Goal: Transaction & Acquisition: Subscribe to service/newsletter

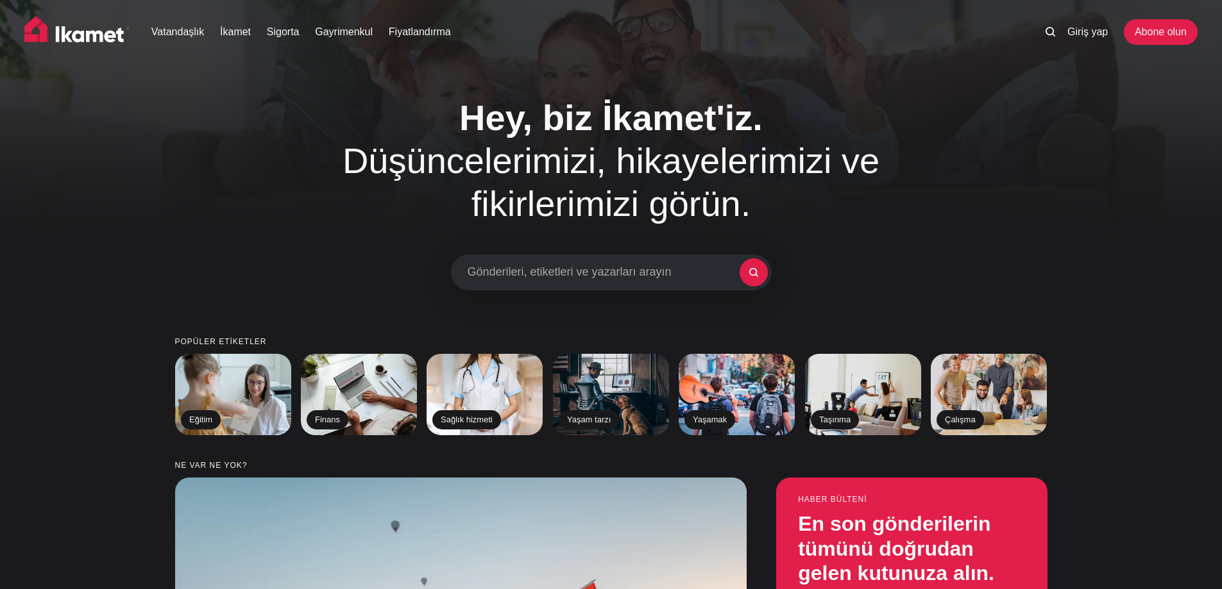
click at [79, 36] on img at bounding box center [76, 32] width 105 height 32
click at [1088, 37] on font "Giriş yap" at bounding box center [1087, 31] width 40 height 11
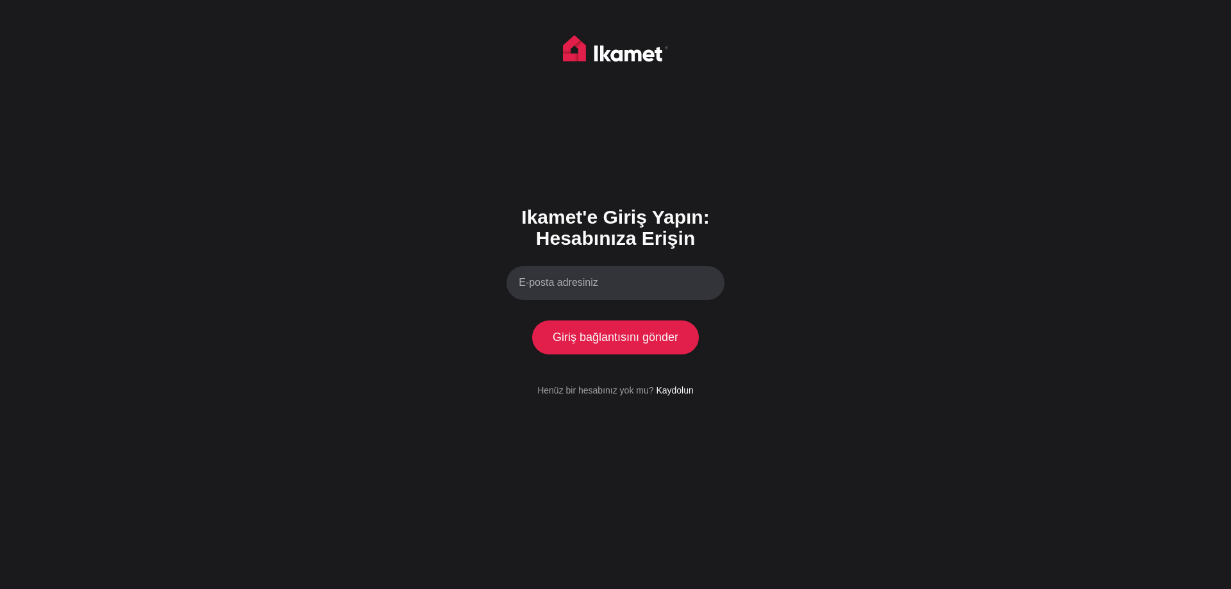
click at [604, 279] on input "E-posta adresiniz" at bounding box center [616, 283] width 218 height 34
click at [675, 394] on font "Kaydolun" at bounding box center [674, 390] width 37 height 10
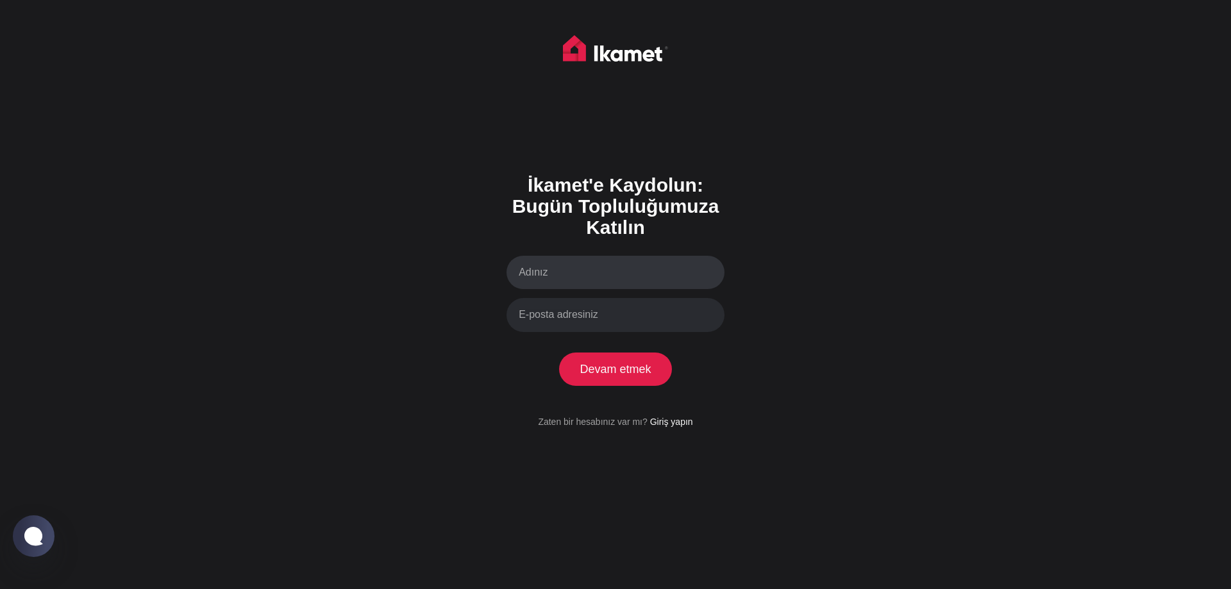
click at [566, 267] on input "Adınız" at bounding box center [616, 273] width 218 height 34
type input "[PERSON_NAME]"
type input "[PERSON_NAME][EMAIL_ADDRESS][DOMAIN_NAME]"
click at [559, 353] on button "Devam etmek" at bounding box center [615, 369] width 113 height 33
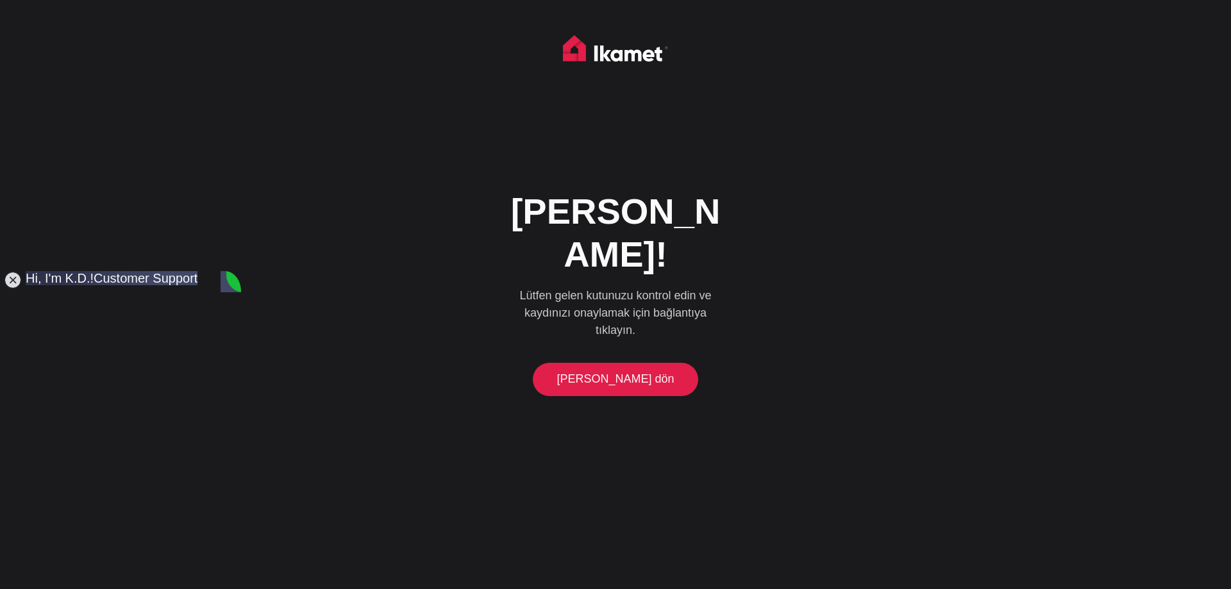
click at [625, 373] on font "Ana sayfaya dön" at bounding box center [615, 379] width 117 height 13
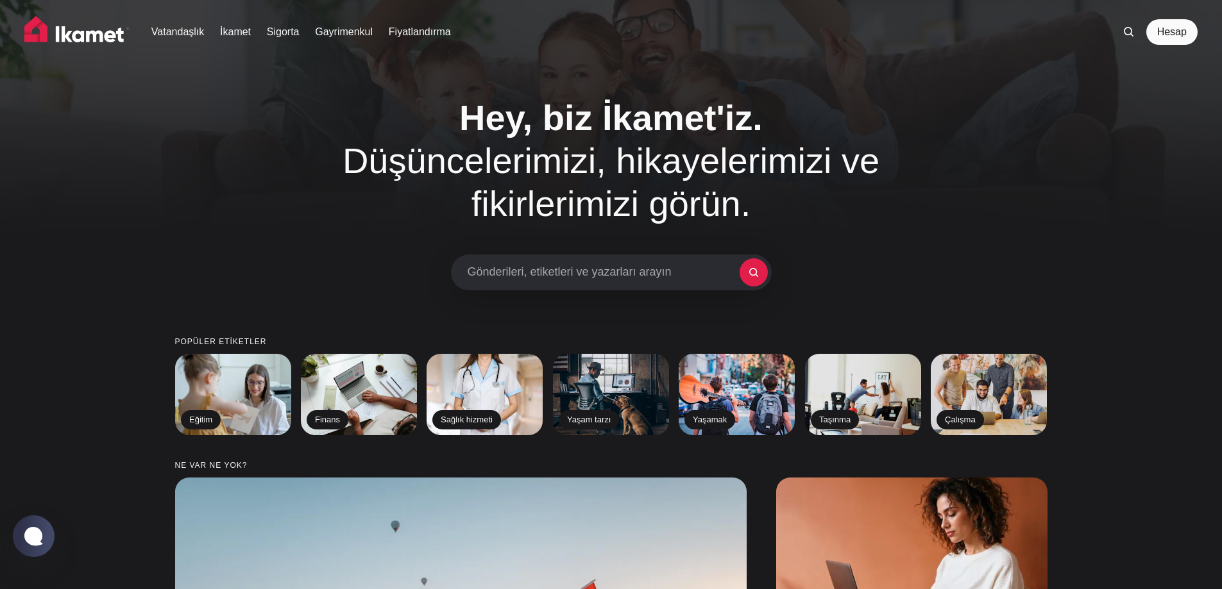
click at [345, 142] on h1 "Hey, biz İkamet'iz. Düşüncelerimizi, hikayelerimizi ve fikirlerimizi görün." at bounding box center [611, 161] width 654 height 130
click at [1154, 33] on link "Hesap" at bounding box center [1171, 32] width 51 height 26
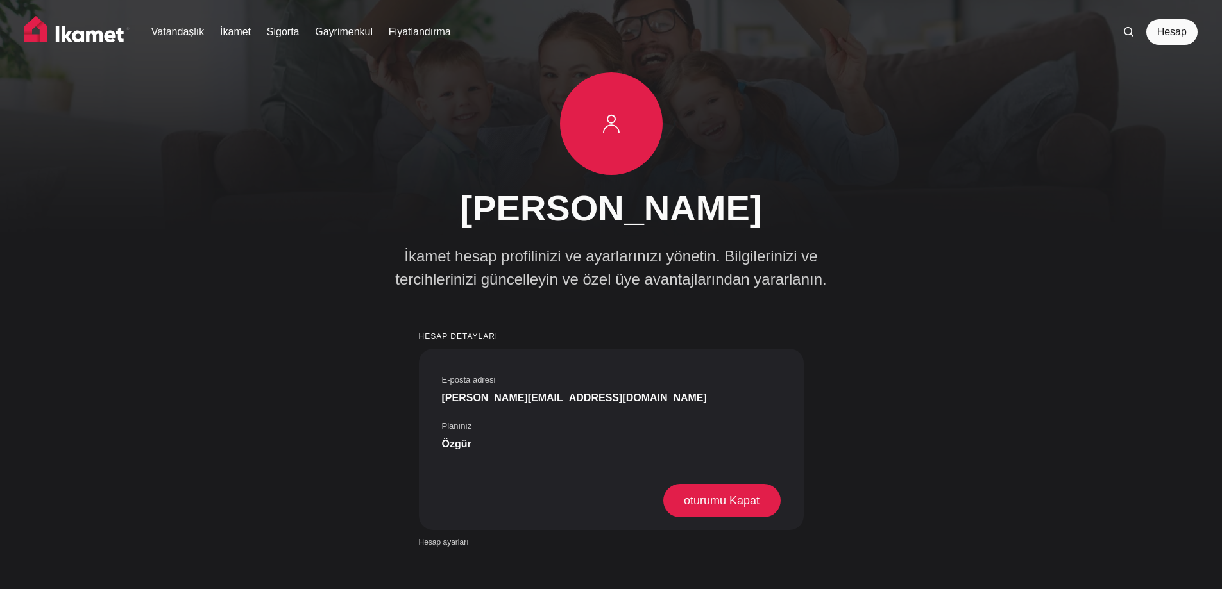
click at [85, 34] on img at bounding box center [76, 32] width 105 height 32
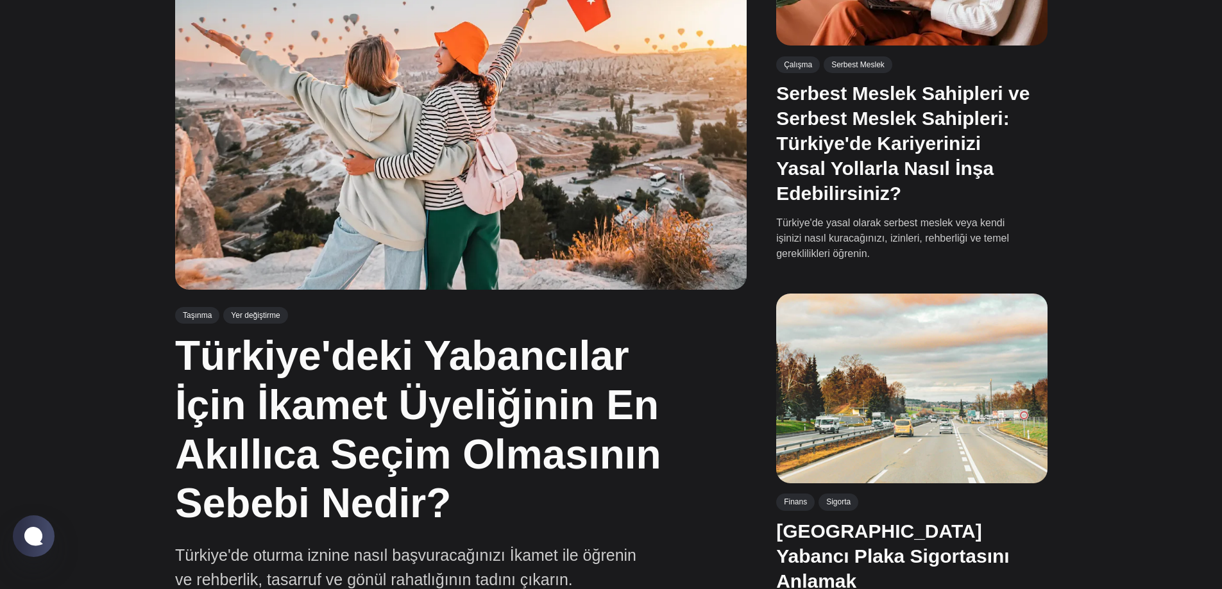
scroll to position [641, 0]
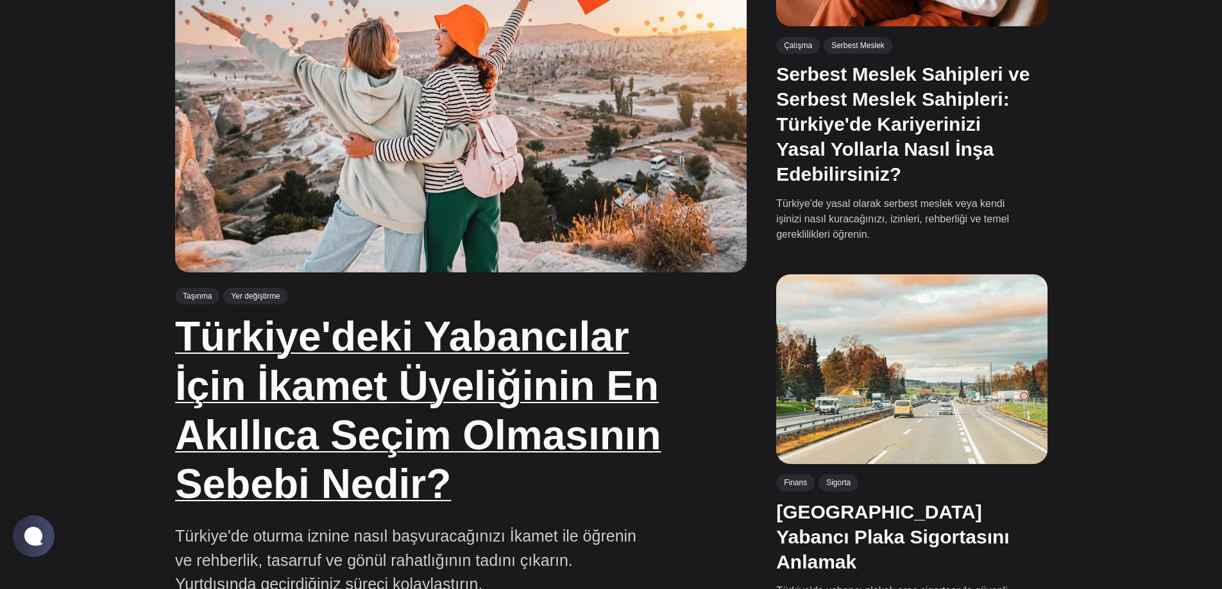
click at [405, 334] on font "Türkiye'deki Yabancılar İçin İkamet Üyeliğinin En Akıllıca Seçim Olmasının Sebe…" at bounding box center [418, 411] width 486 height 194
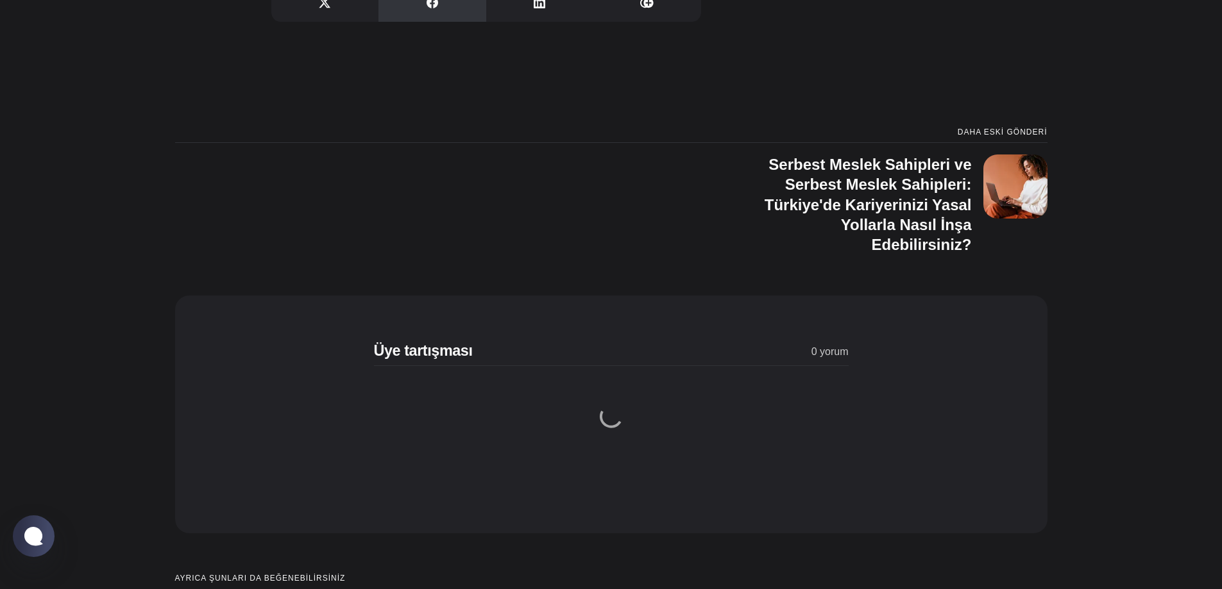
scroll to position [4810, 0]
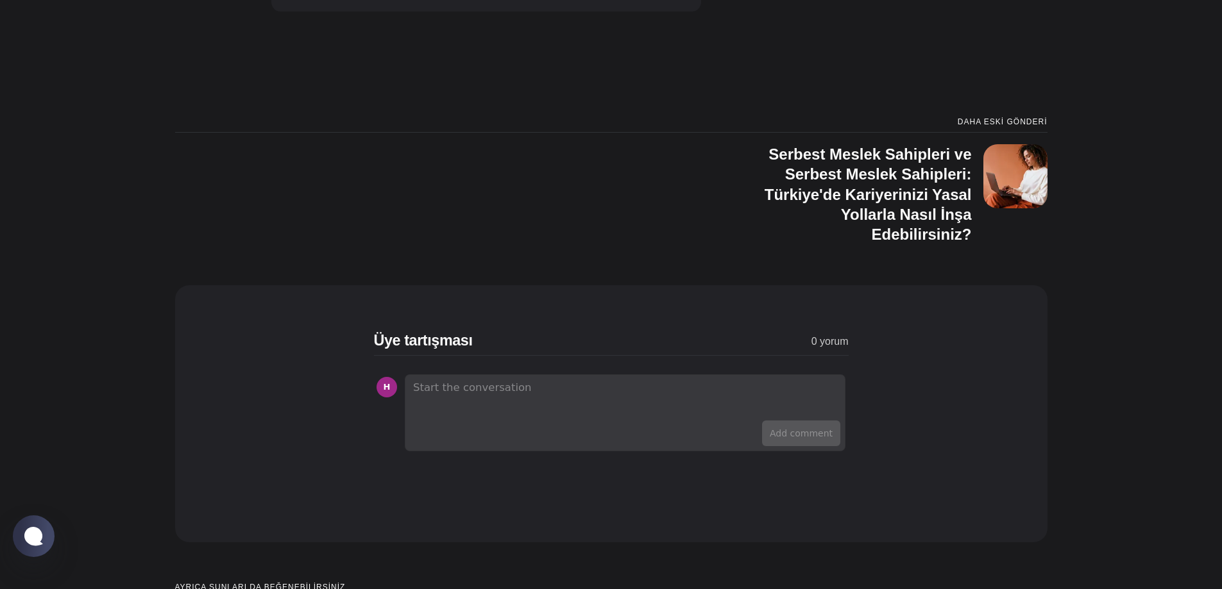
click at [486, 386] on div "H" at bounding box center [610, 392] width 469 height 31
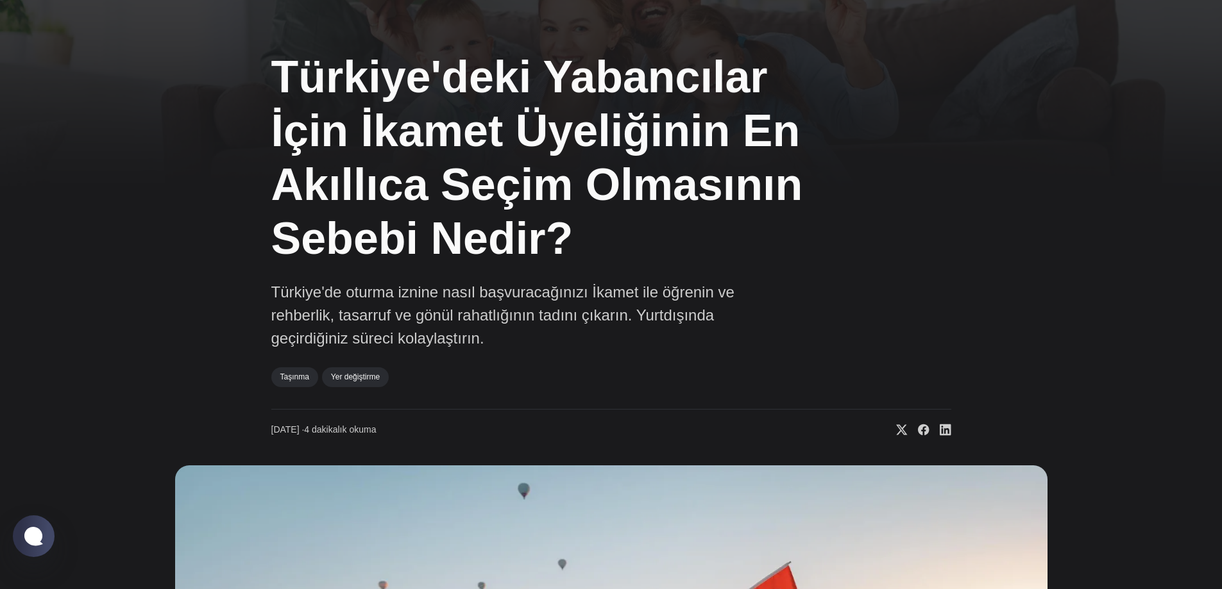
scroll to position [0, 0]
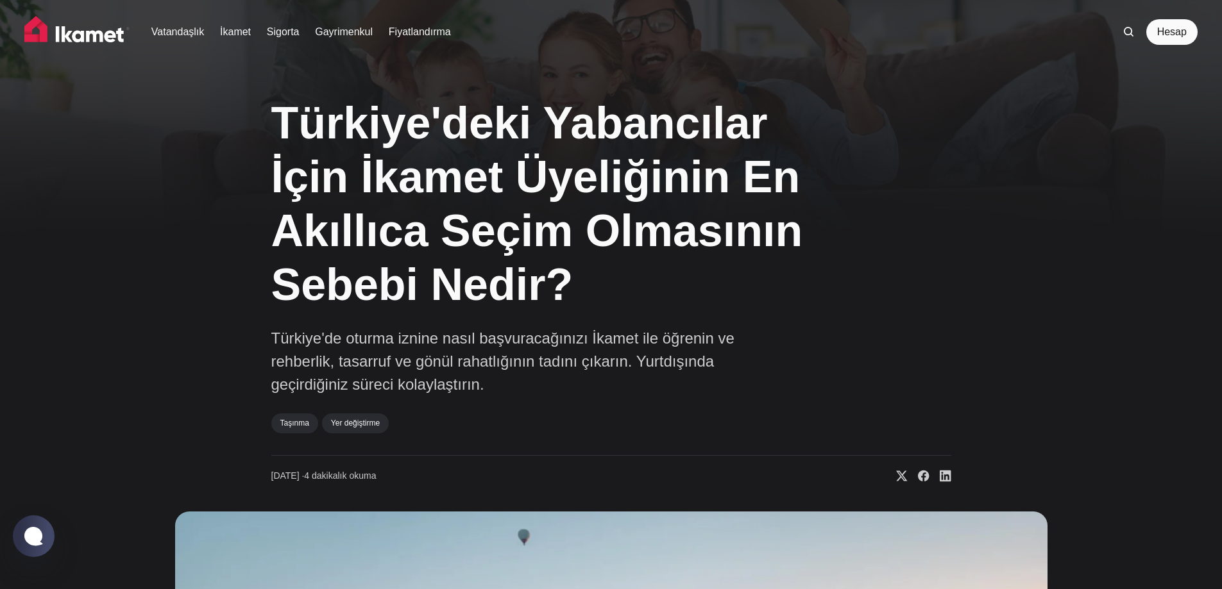
click at [81, 22] on img at bounding box center [76, 32] width 105 height 32
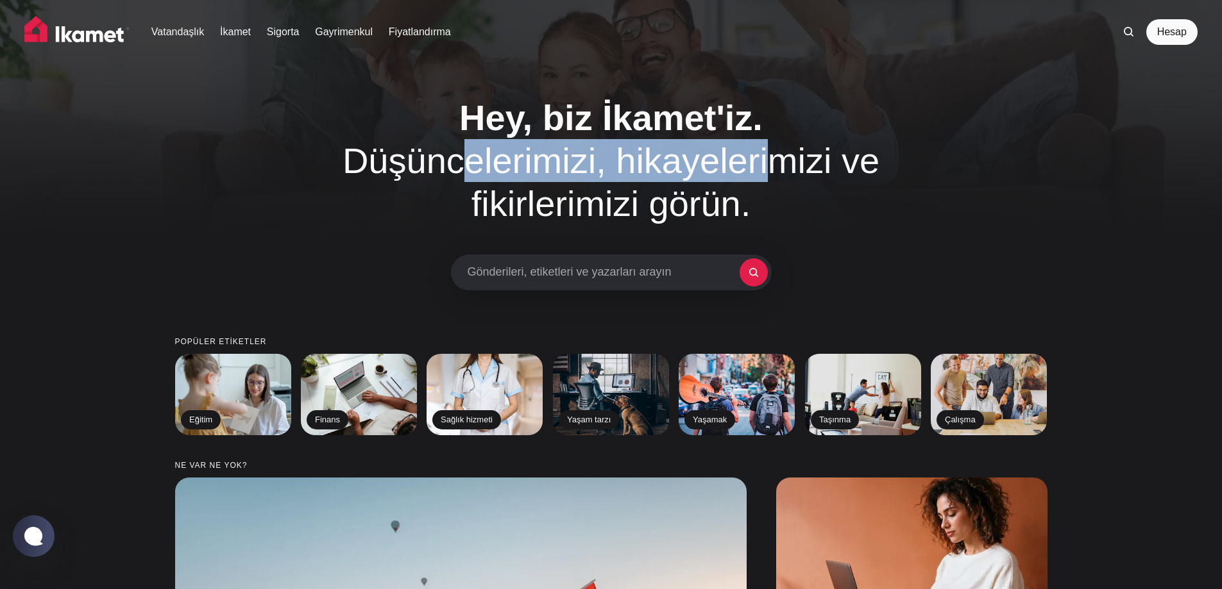
drag, startPoint x: 678, startPoint y: 175, endPoint x: 756, endPoint y: 192, distance: 80.0
click at [753, 182] on font "Düşüncelerimizi, hikayelerimizi ve fikirlerimizi görün." at bounding box center [610, 181] width 537 height 83
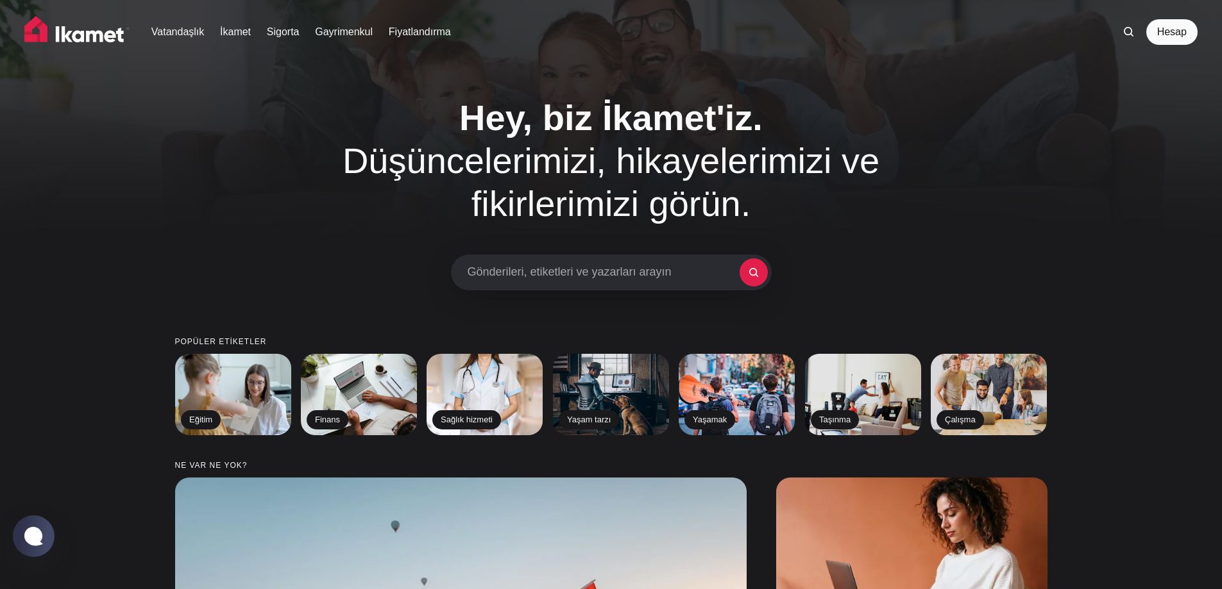
click at [756, 195] on h1 "Hey, biz İkamet'iz. Düşüncelerimizi, hikayelerimizi ve fikirlerimizi görün." at bounding box center [611, 161] width 654 height 130
drag, startPoint x: 480, startPoint y: 214, endPoint x: 772, endPoint y: 207, distance: 291.9
click at [765, 207] on h1 "Hey, biz İkamet'iz. Düşüncelerimizi, hikayelerimizi ve fikirlerimizi görün." at bounding box center [611, 161] width 654 height 130
click at [427, 33] on font "Fiyatlandırma" at bounding box center [420, 31] width 62 height 11
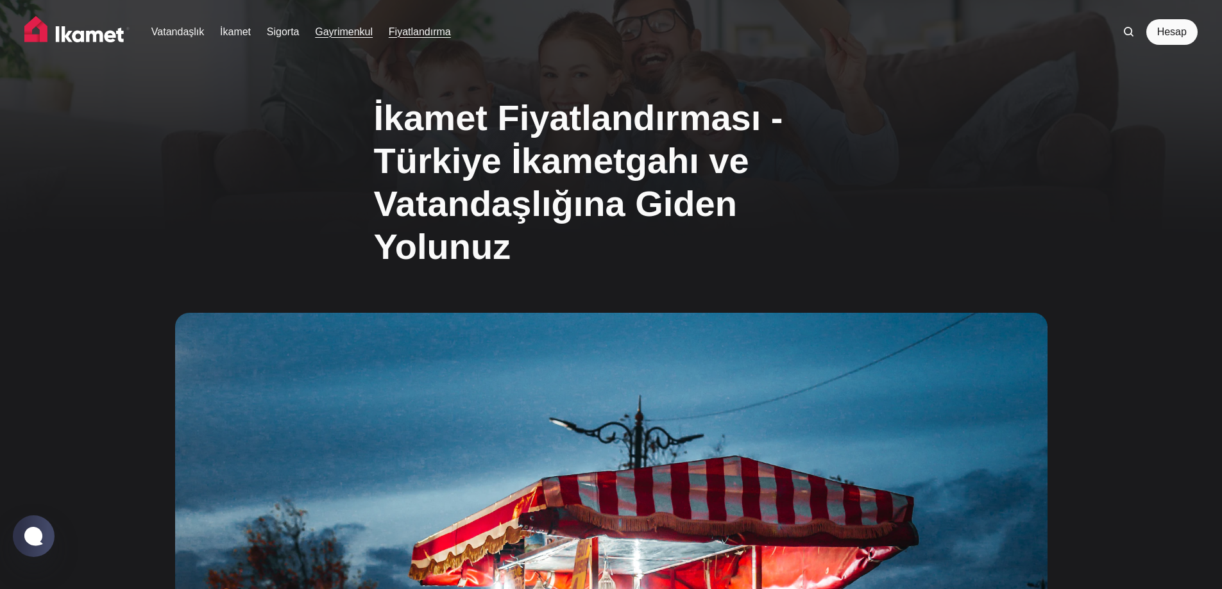
click at [335, 35] on font "Gayrimenkul" at bounding box center [344, 31] width 58 height 11
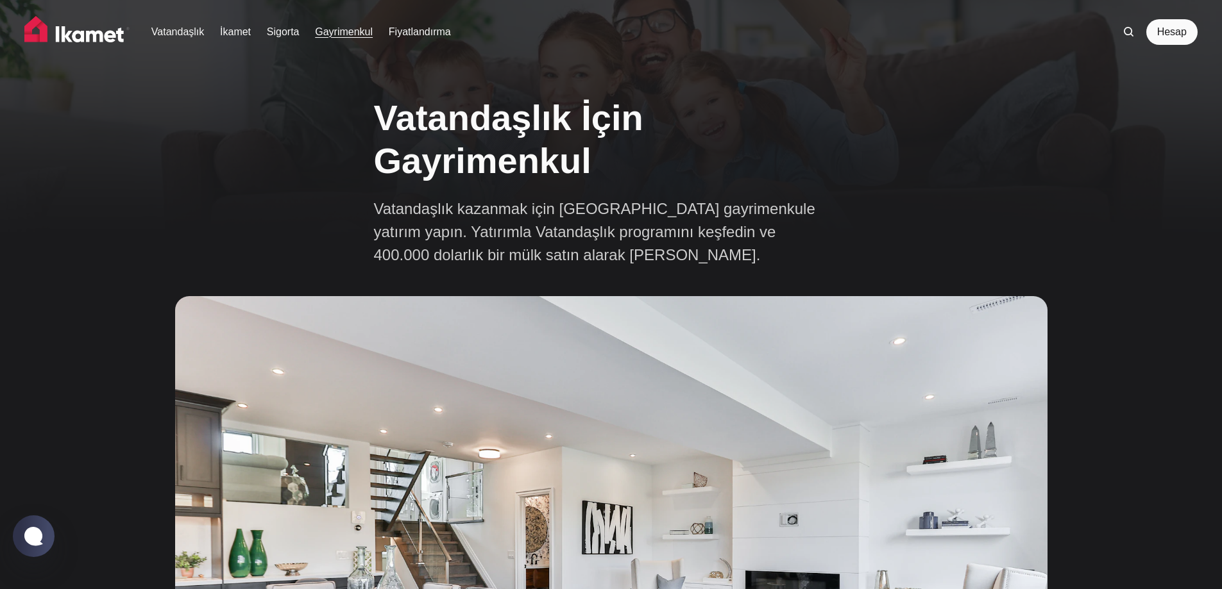
click at [107, 38] on img at bounding box center [76, 32] width 105 height 32
